Goal: Navigation & Orientation: Find specific page/section

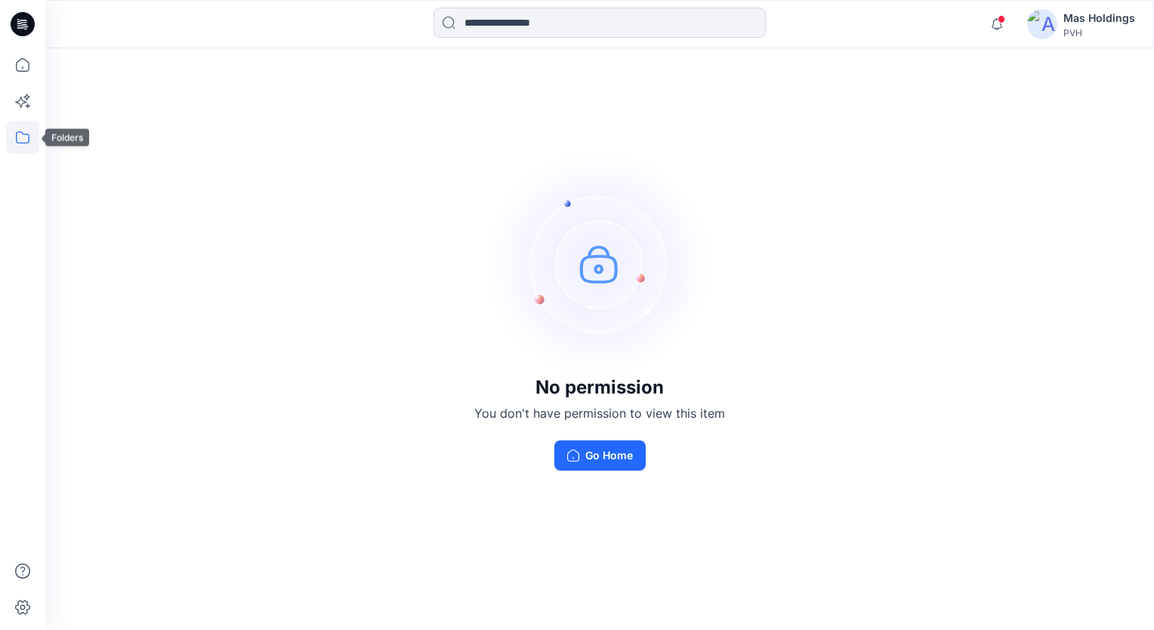
click at [26, 137] on icon at bounding box center [22, 137] width 33 height 33
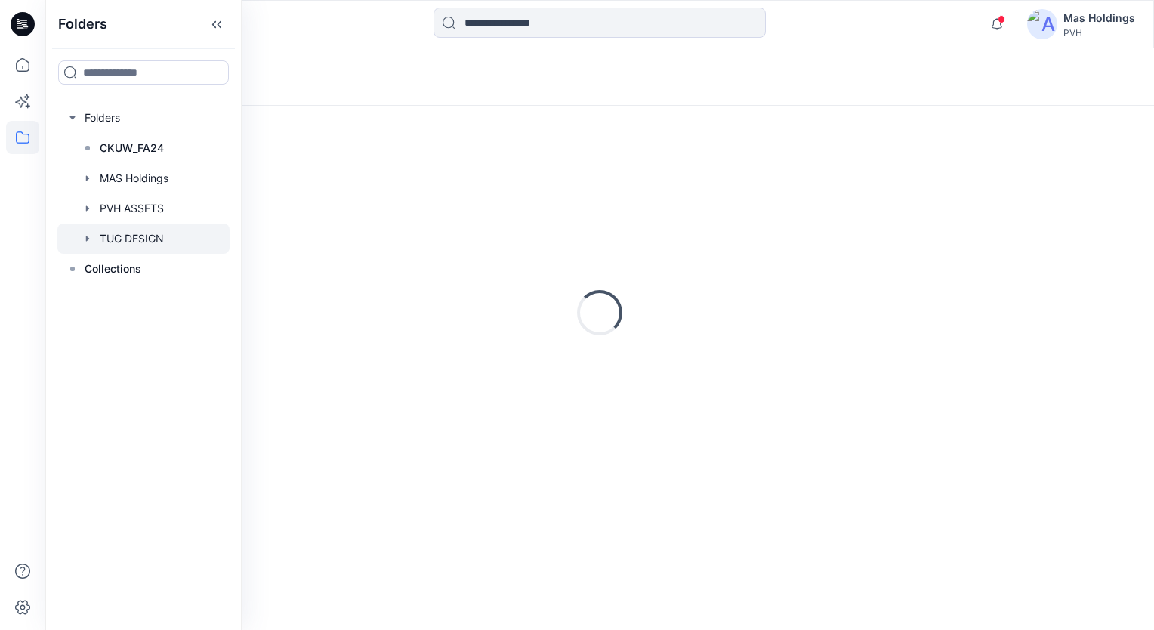
click at [122, 236] on div at bounding box center [143, 239] width 172 height 30
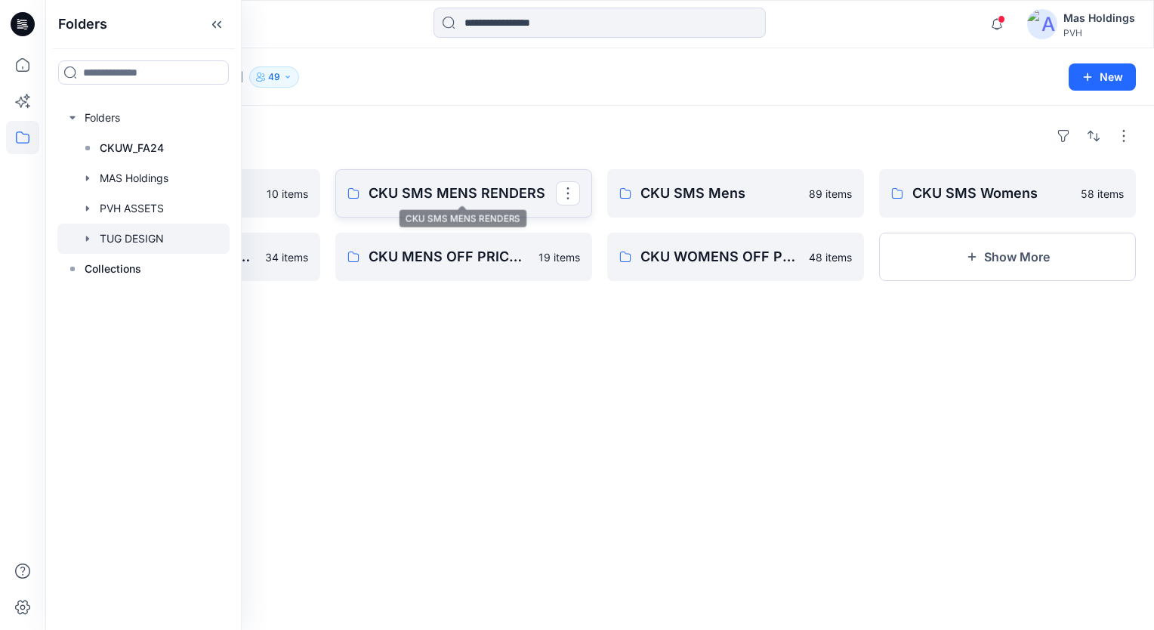
click at [427, 183] on p "CKU SMS MENS RENDERS" at bounding box center [462, 193] width 187 height 21
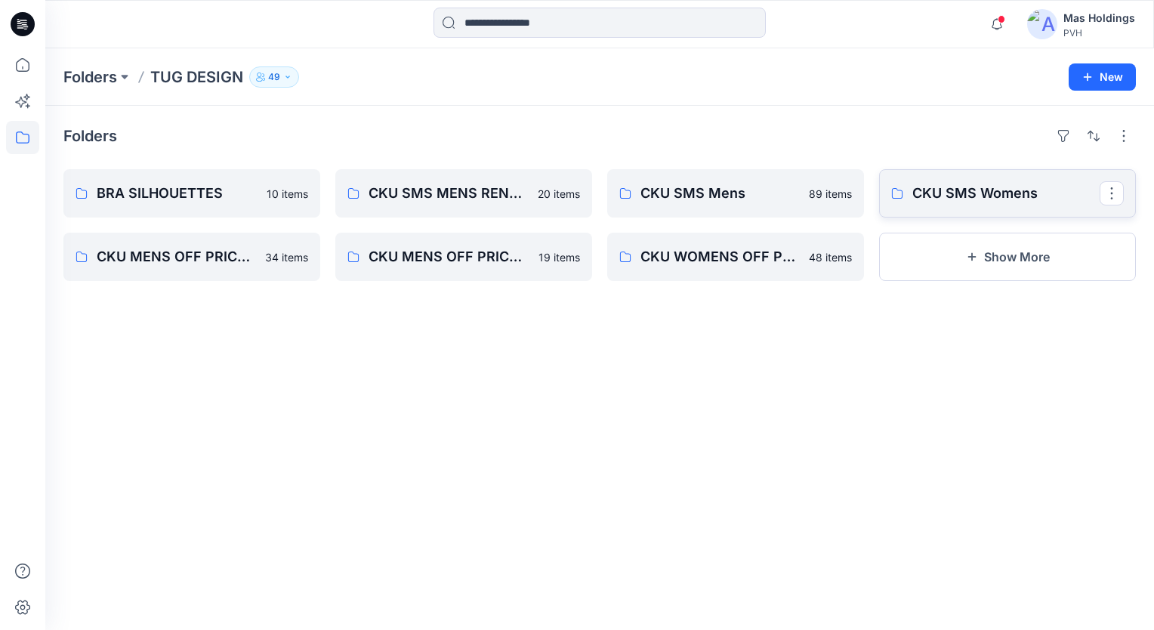
click at [981, 193] on p "CKU SMS Womens" at bounding box center [1005, 193] width 187 height 21
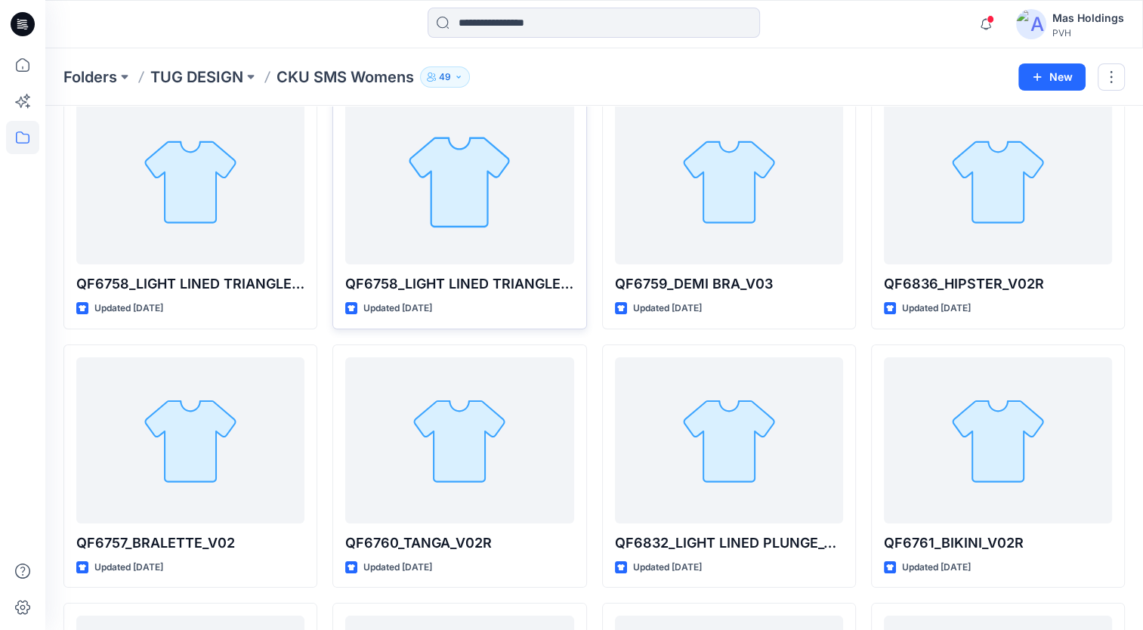
scroll to position [69, 0]
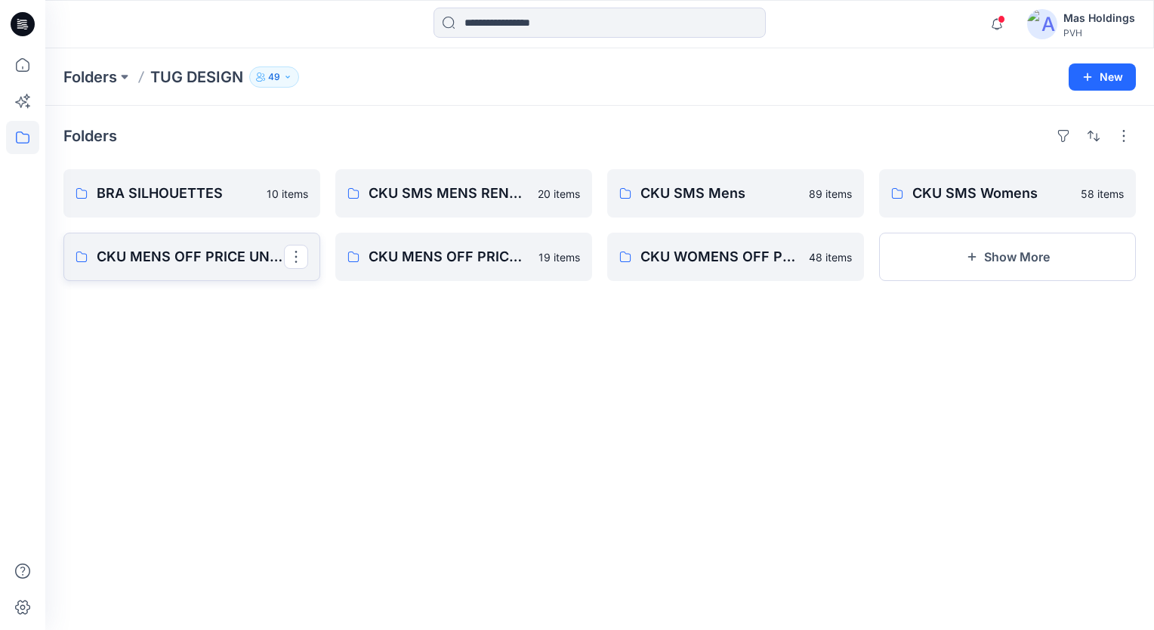
click at [168, 260] on p "CKU MENS OFF PRICE UNDERWEAR" at bounding box center [190, 256] width 187 height 21
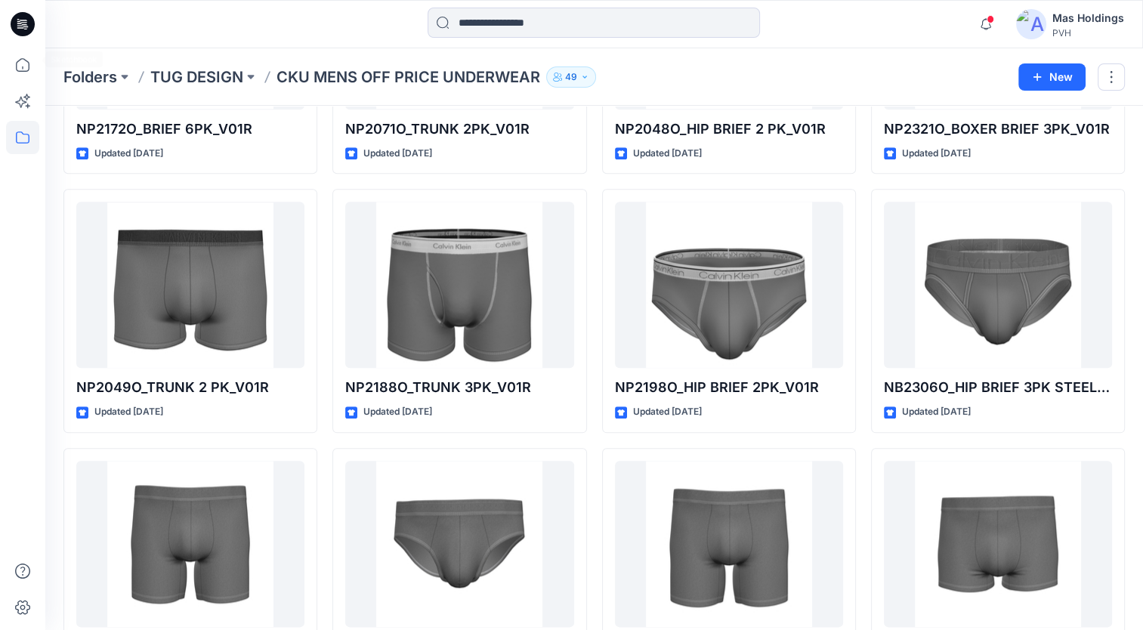
scroll to position [1490, 0]
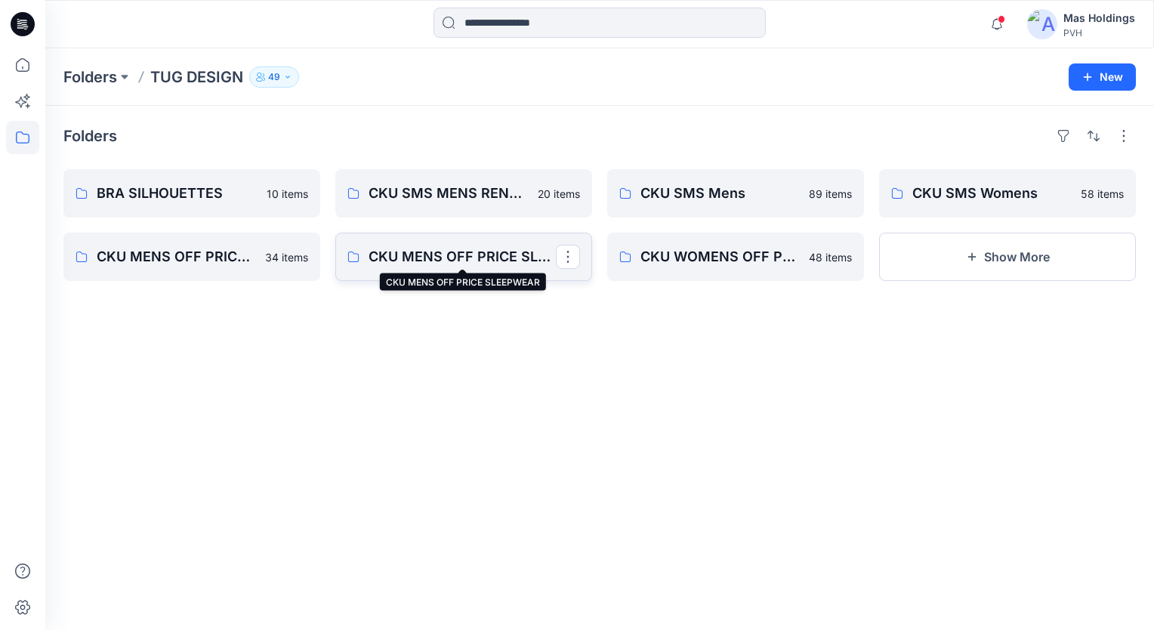
click at [433, 254] on p "CKU MENS OFF PRICE SLEEPWEAR" at bounding box center [462, 256] width 187 height 21
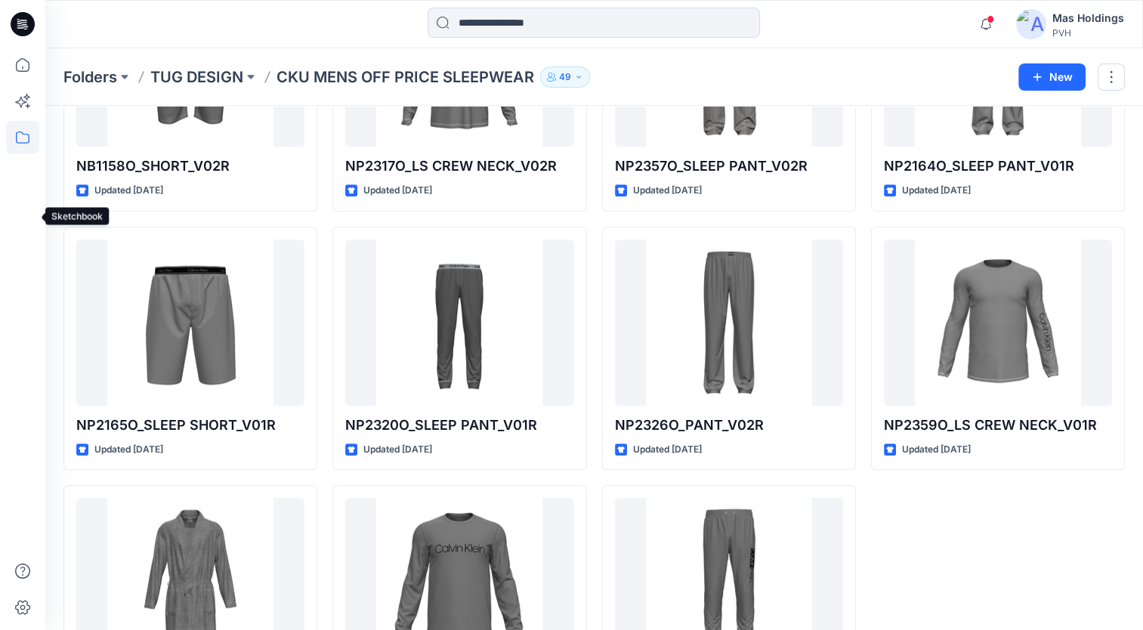
scroll to position [683, 0]
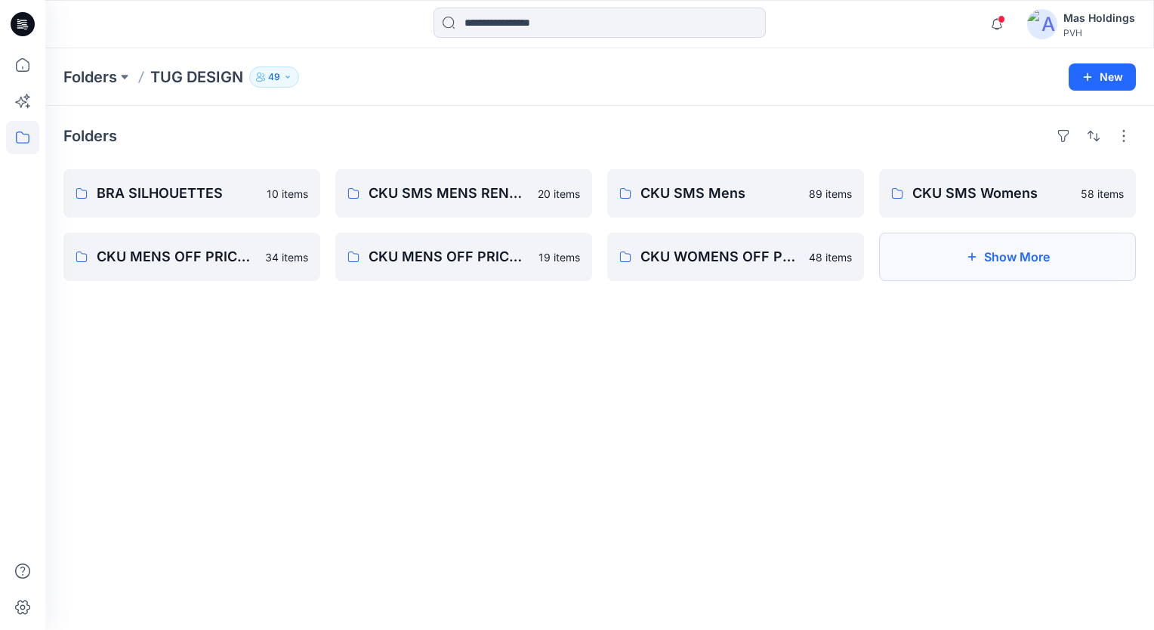
click at [970, 248] on button "Show More" at bounding box center [1007, 257] width 257 height 48
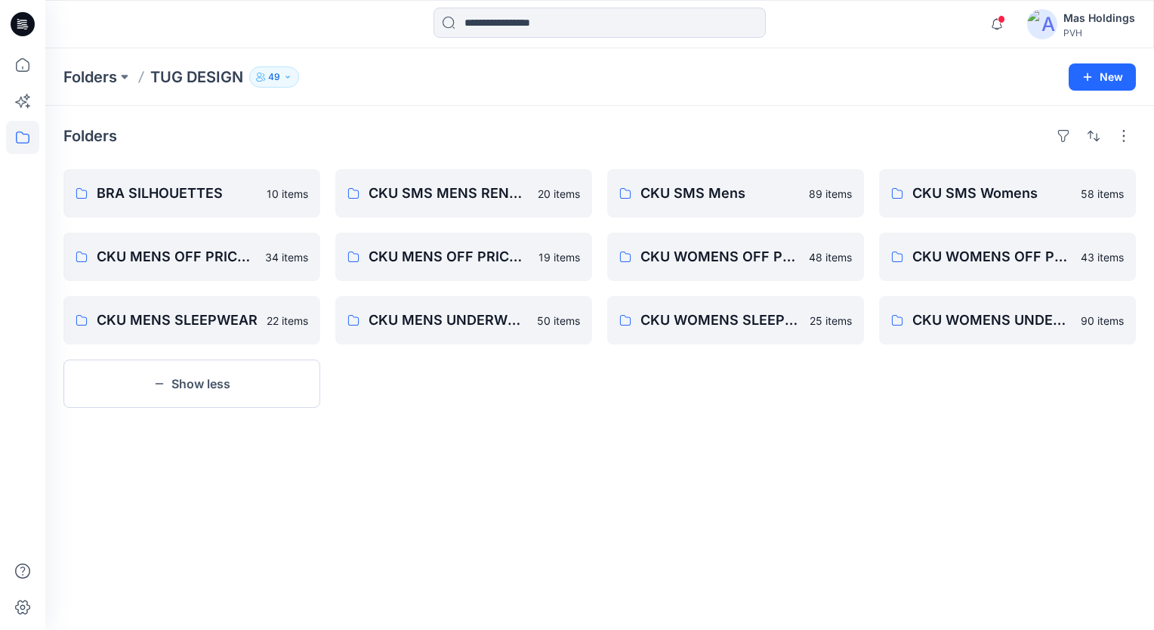
click at [195, 382] on button "Show less" at bounding box center [191, 383] width 257 height 48
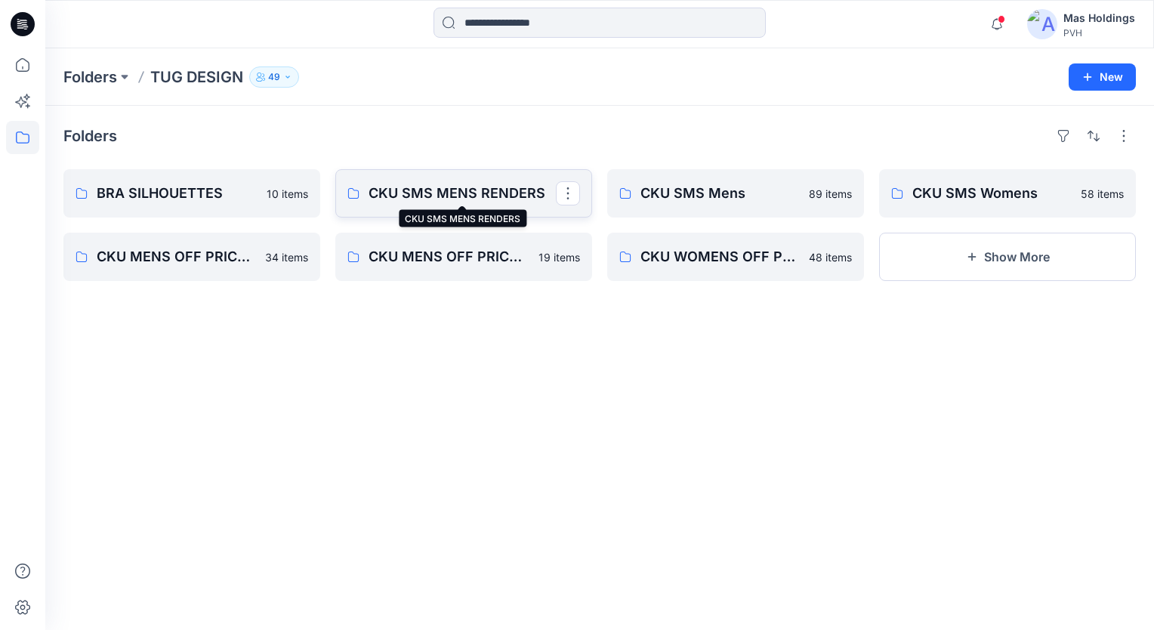
click at [471, 199] on p "CKU SMS MENS RENDERS" at bounding box center [462, 193] width 187 height 21
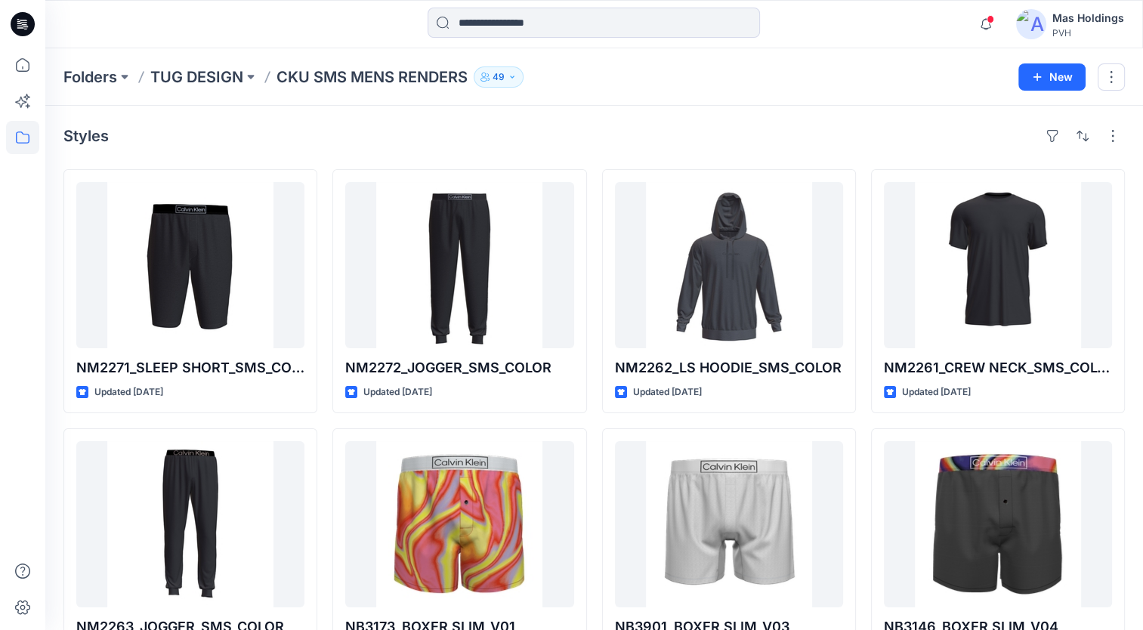
click at [289, 20] on div at bounding box center [182, 24] width 274 height 33
